Goal: Task Accomplishment & Management: Use online tool/utility

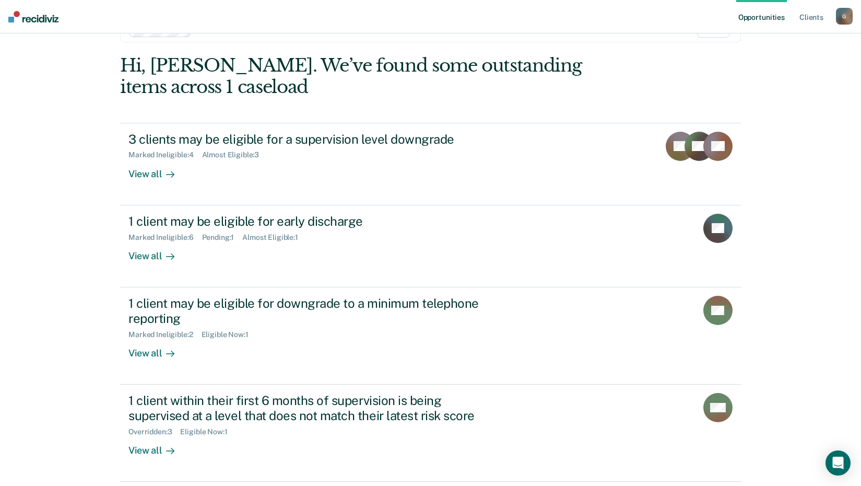
scroll to position [52, 0]
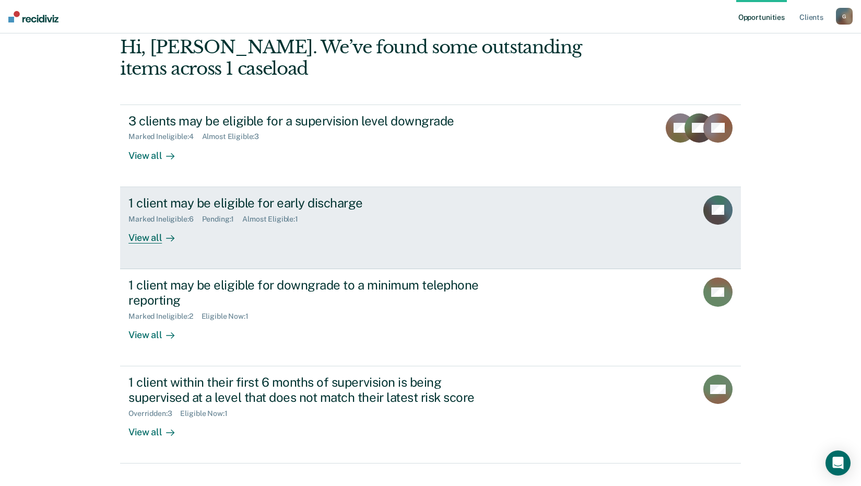
click at [150, 239] on div "View all" at bounding box center [158, 233] width 59 height 20
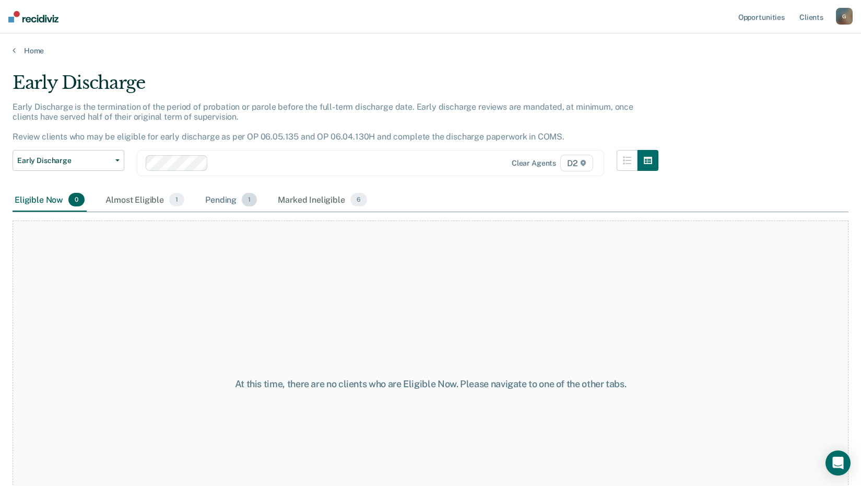
click at [225, 201] on div "Pending 1" at bounding box center [231, 200] width 56 height 23
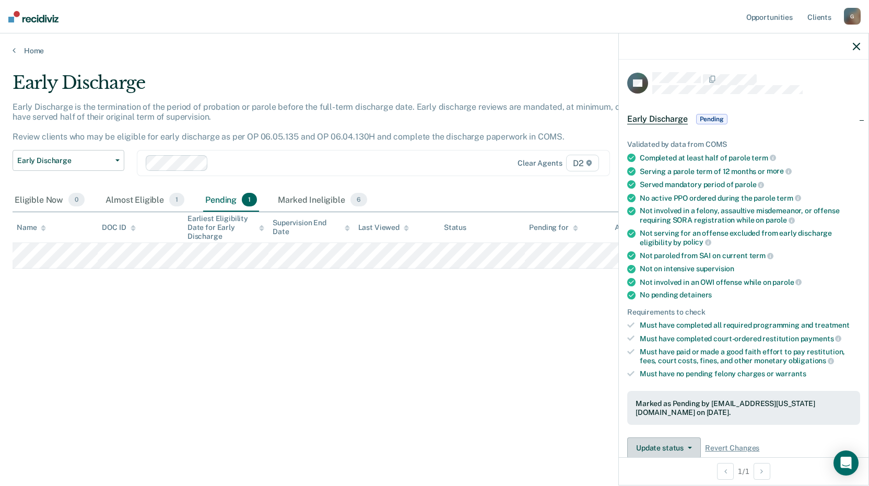
click at [661, 442] on button "Update status" at bounding box center [664, 447] width 74 height 21
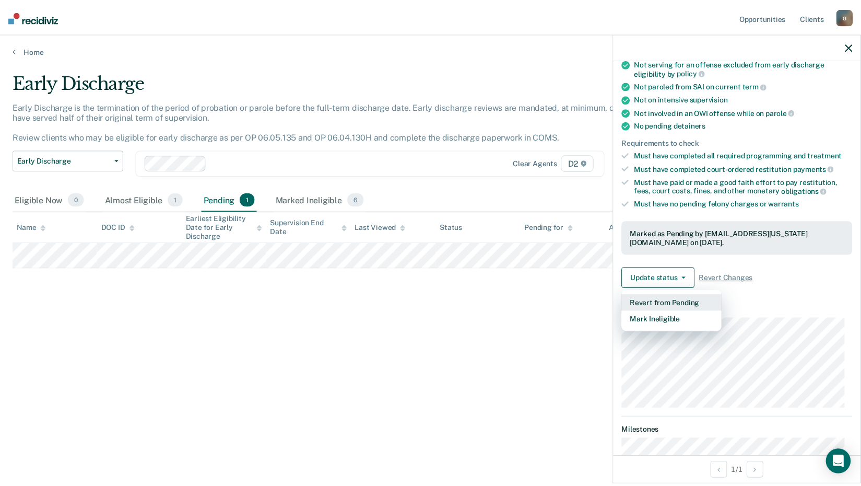
scroll to position [171, 0]
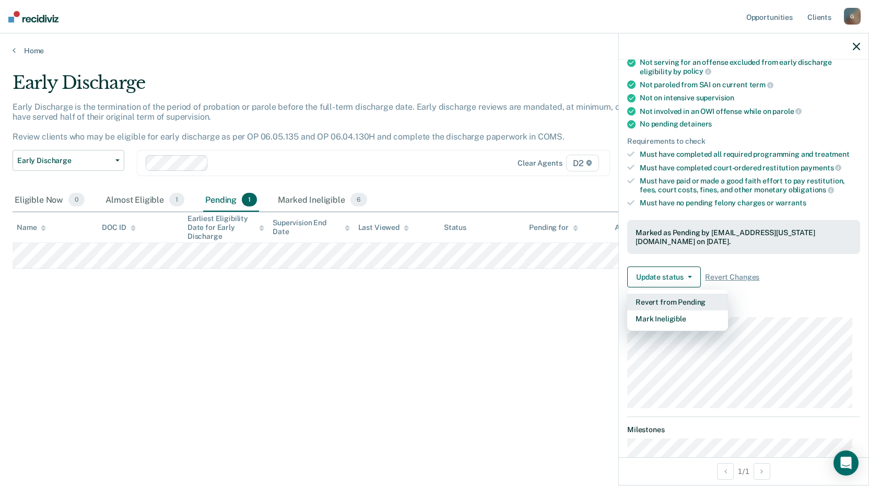
click at [682, 294] on button "Revert from Pending" at bounding box center [677, 302] width 101 height 17
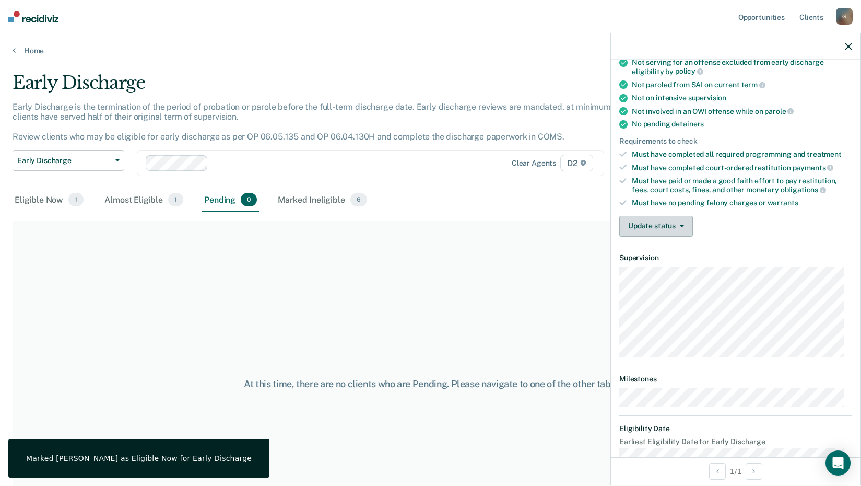
scroll to position [0, 0]
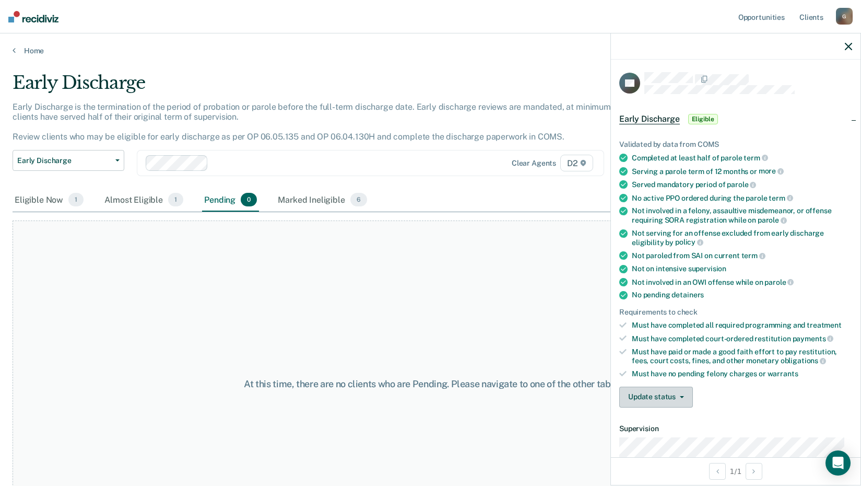
click at [656, 395] on button "Update status" at bounding box center [657, 397] width 74 height 21
click at [658, 441] on button "Mark Ineligible" at bounding box center [670, 438] width 101 height 17
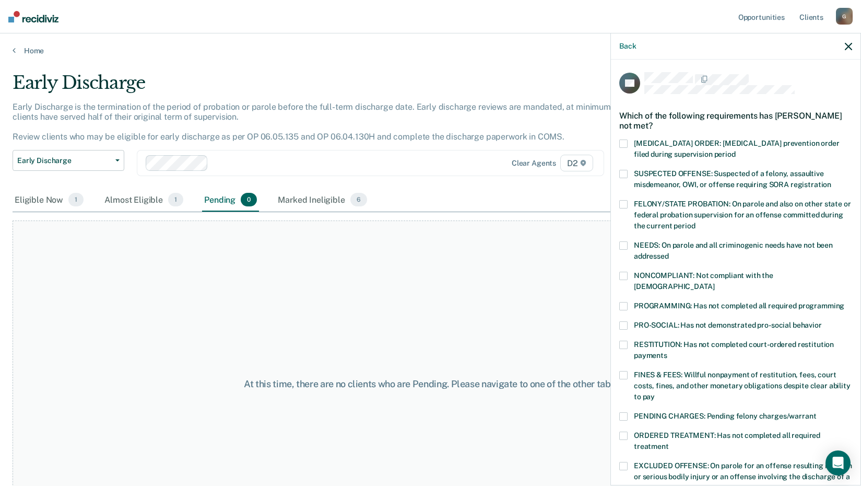
click at [622, 371] on span at bounding box center [624, 375] width 8 height 8
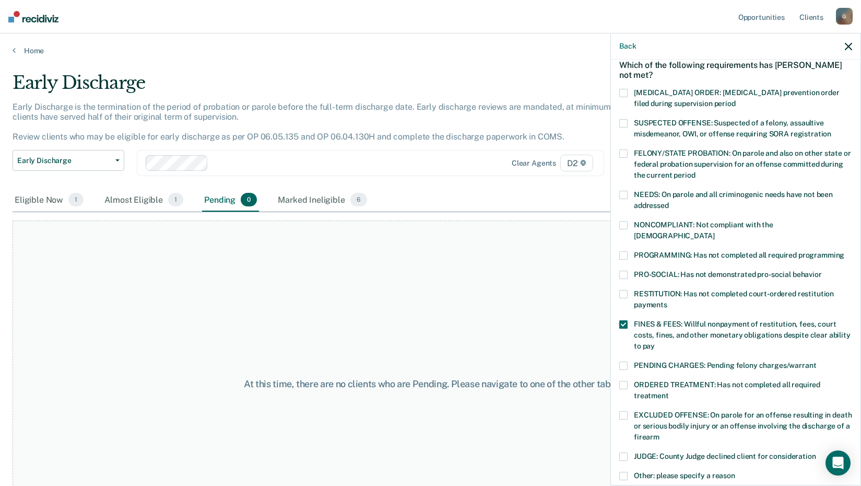
scroll to position [104, 0]
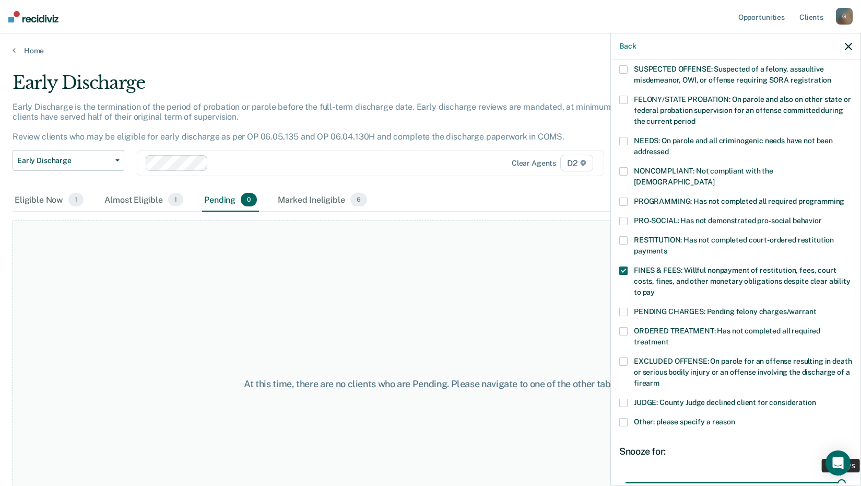
drag, startPoint x: 696, startPoint y: 469, endPoint x: 873, endPoint y: 472, distance: 177.1
type input "90"
click at [846, 473] on input "range" at bounding box center [736, 482] width 220 height 18
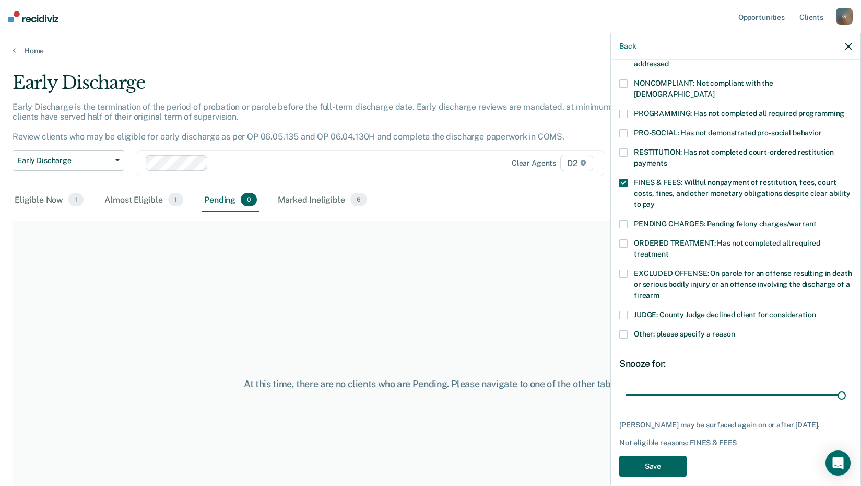
click at [640, 456] on button "Save" at bounding box center [653, 466] width 67 height 21
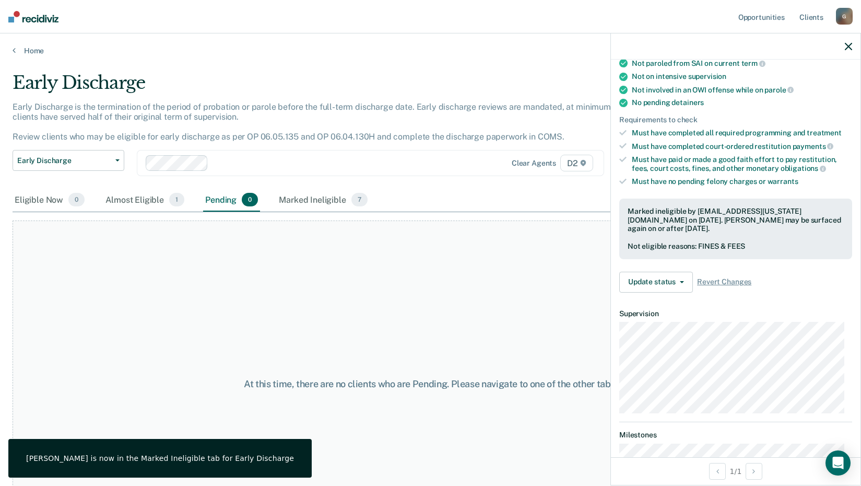
click at [846, 50] on icon "button" at bounding box center [848, 46] width 7 height 7
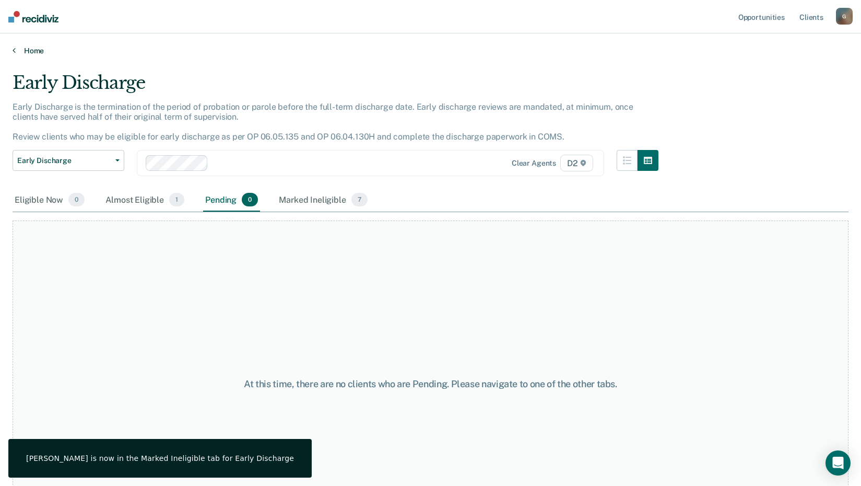
click at [19, 48] on link "Home" at bounding box center [431, 50] width 836 height 9
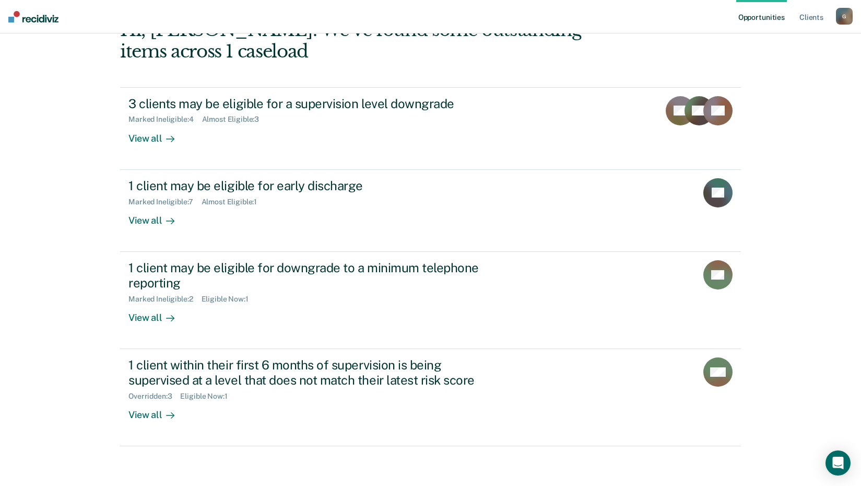
scroll to position [72, 0]
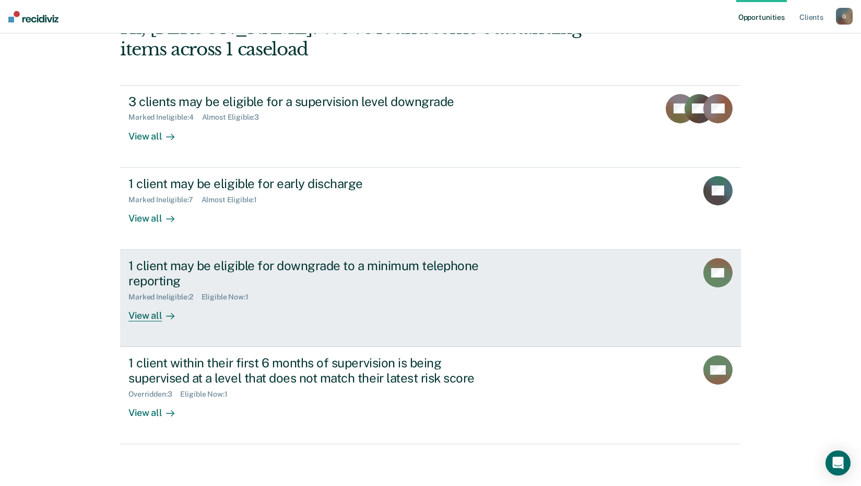
click at [144, 314] on div "View all" at bounding box center [158, 311] width 59 height 20
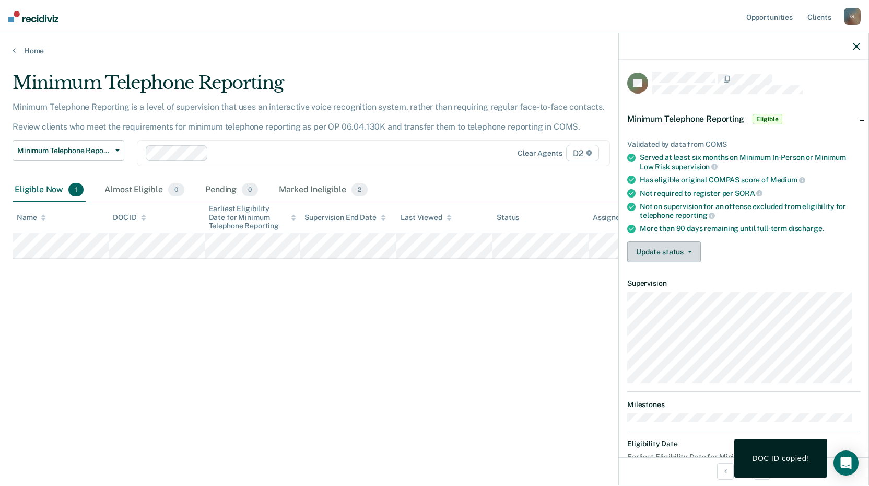
click at [661, 249] on button "Update status" at bounding box center [664, 251] width 74 height 21
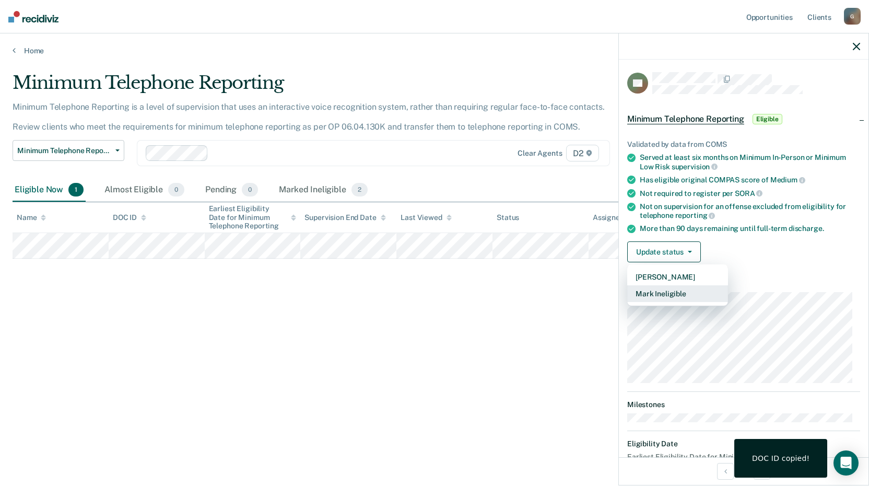
click at [663, 290] on button "Mark Ineligible" at bounding box center [677, 293] width 101 height 17
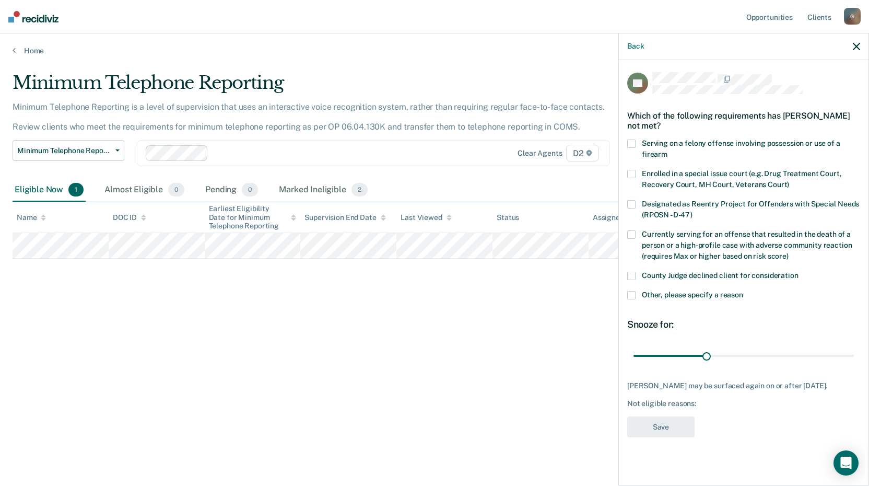
click at [632, 275] on span at bounding box center [631, 276] width 8 height 8
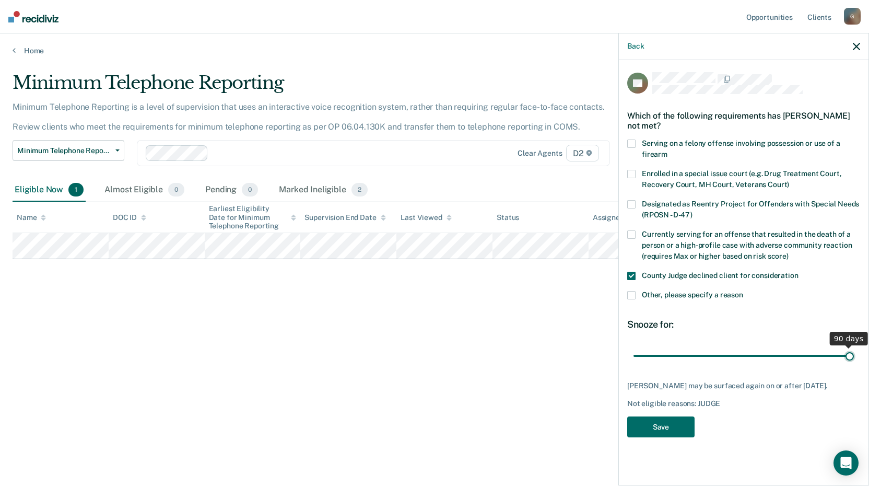
drag, startPoint x: 706, startPoint y: 356, endPoint x: 952, endPoint y: 374, distance: 246.1
type input "90"
click at [854, 365] on input "range" at bounding box center [744, 355] width 220 height 18
click at [646, 438] on button "Save" at bounding box center [660, 426] width 67 height 21
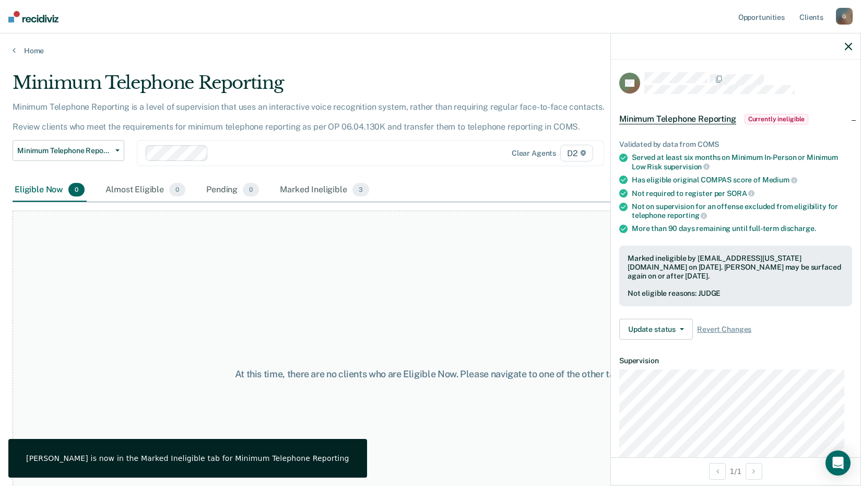
click at [850, 47] on icon "button" at bounding box center [848, 46] width 7 height 7
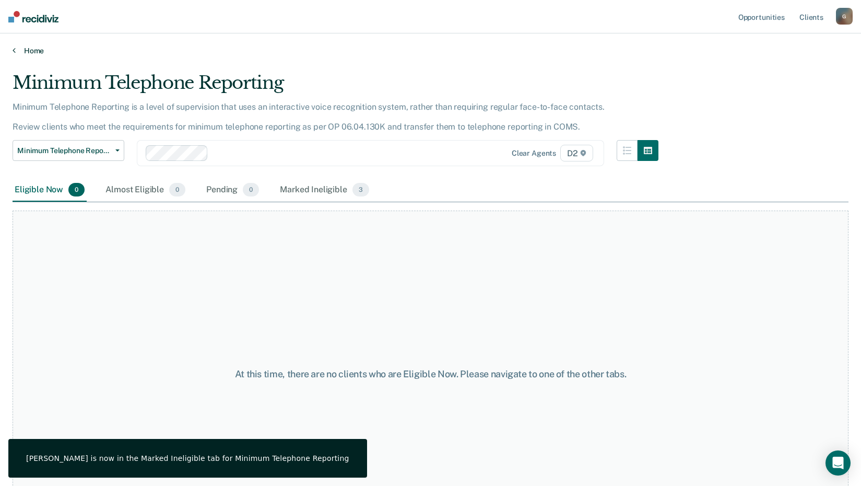
click at [35, 50] on link "Home" at bounding box center [431, 50] width 836 height 9
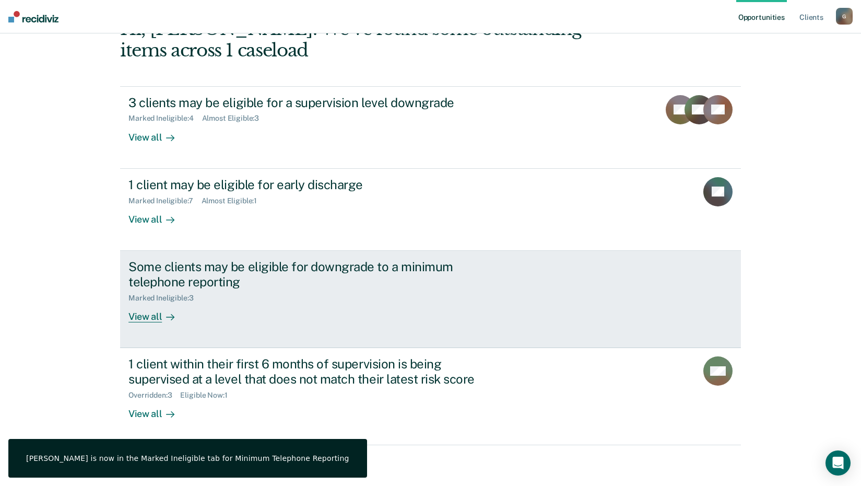
scroll to position [72, 0]
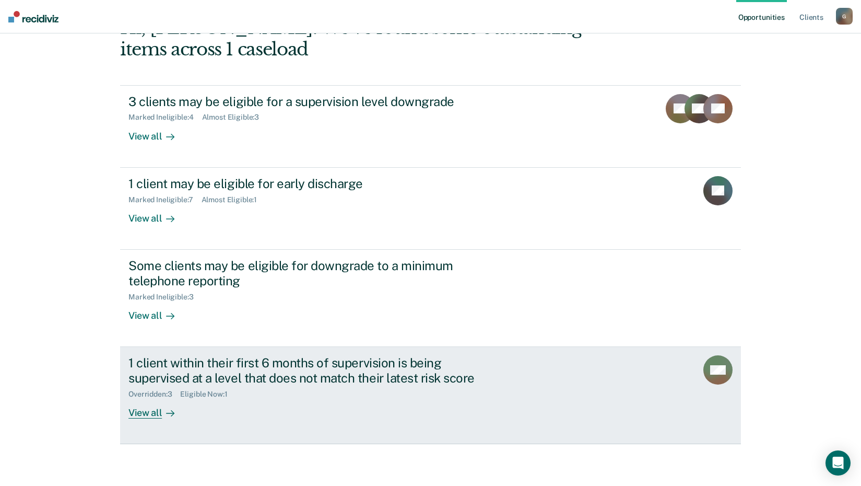
click at [142, 414] on div "View all" at bounding box center [158, 408] width 59 height 20
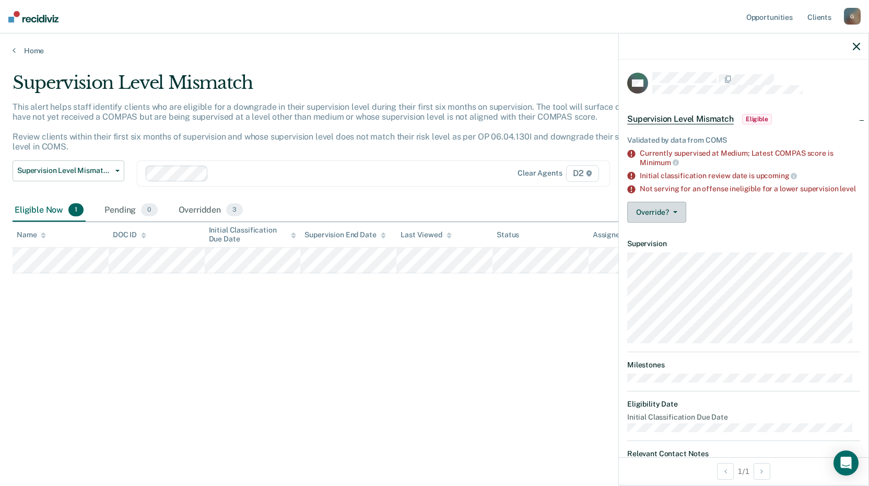
click at [663, 216] on button "Override?" at bounding box center [656, 212] width 59 height 21
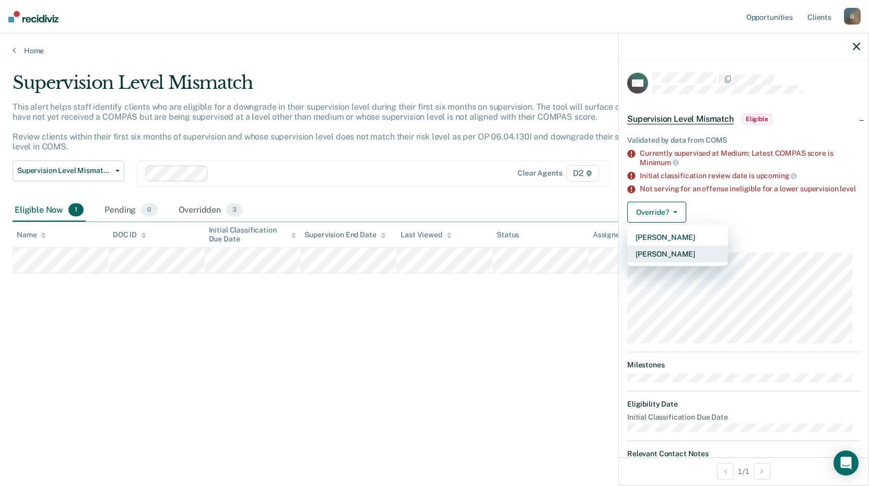
click at [672, 262] on button "[PERSON_NAME]" at bounding box center [677, 254] width 101 height 17
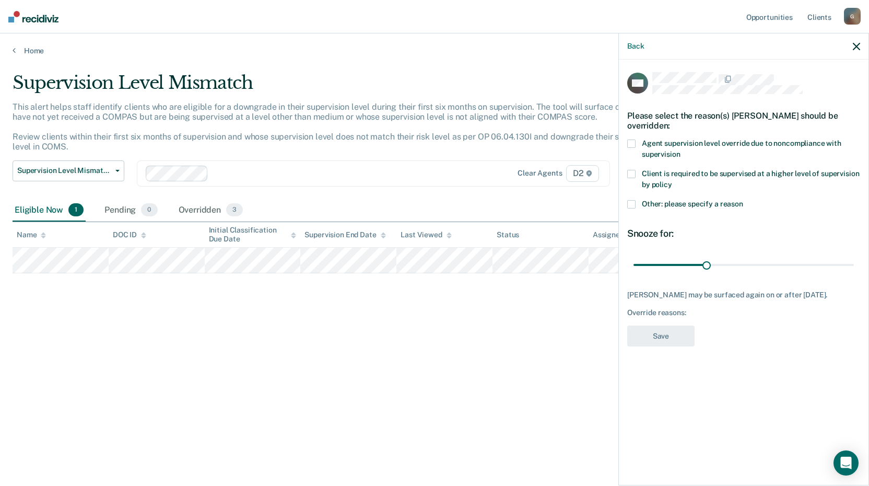
click at [632, 207] on span at bounding box center [631, 204] width 8 height 8
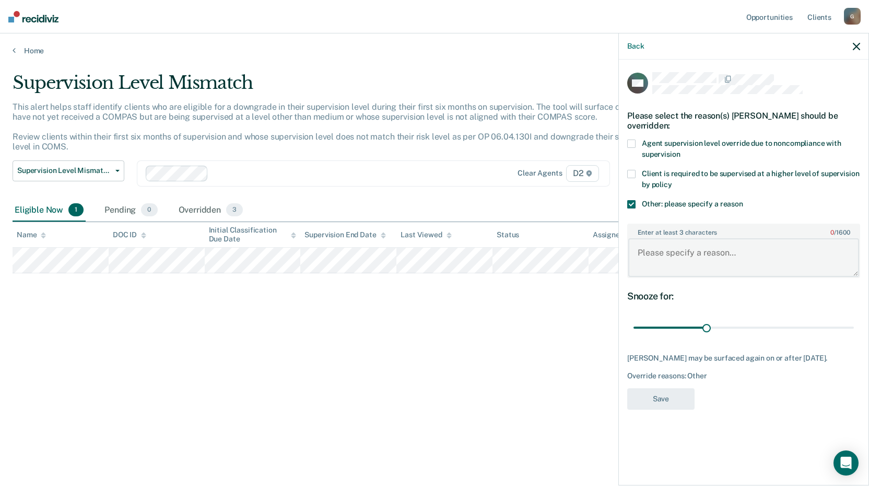
click at [683, 254] on textarea "Enter at least 3 characters 0 / 1600" at bounding box center [743, 257] width 231 height 39
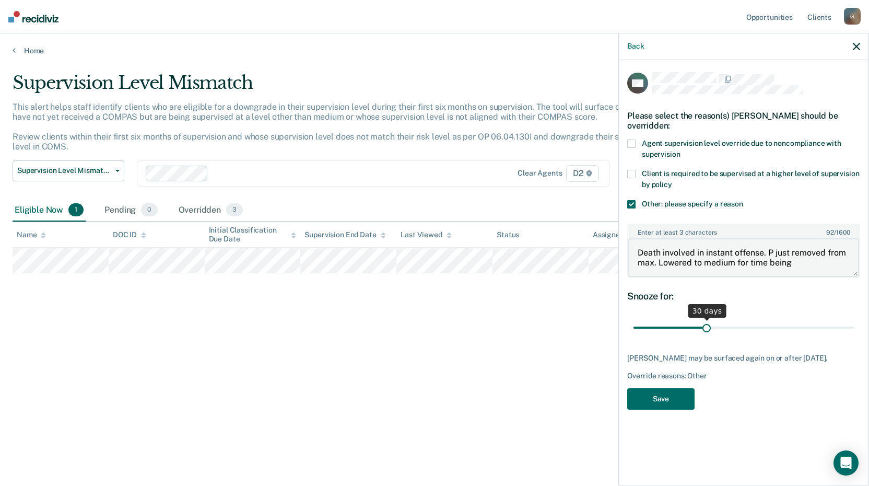
type textarea "Death involved in instant offense. P just removed from max. Lowered to medium f…"
drag, startPoint x: 706, startPoint y: 328, endPoint x: 874, endPoint y: 353, distance: 169.6
type input "90"
click at [854, 337] on input "range" at bounding box center [744, 328] width 220 height 18
click at [668, 410] on button "Save" at bounding box center [660, 398] width 67 height 21
